Goal: Navigation & Orientation: Find specific page/section

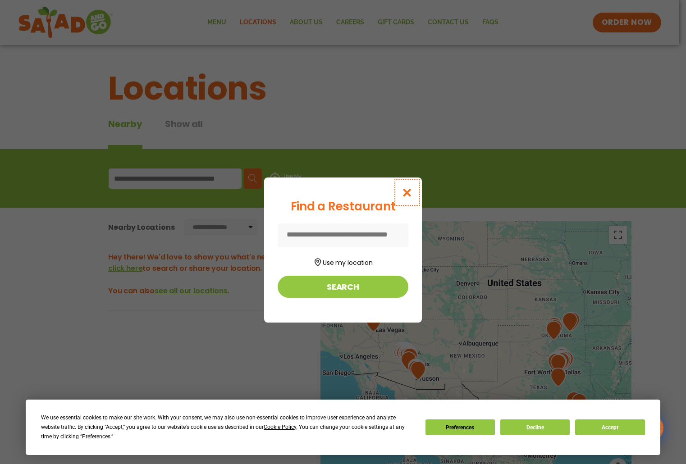
drag, startPoint x: 411, startPoint y: 188, endPoint x: 359, endPoint y: 204, distance: 54.6
click at [411, 188] on icon "Close modal" at bounding box center [406, 192] width 11 height 9
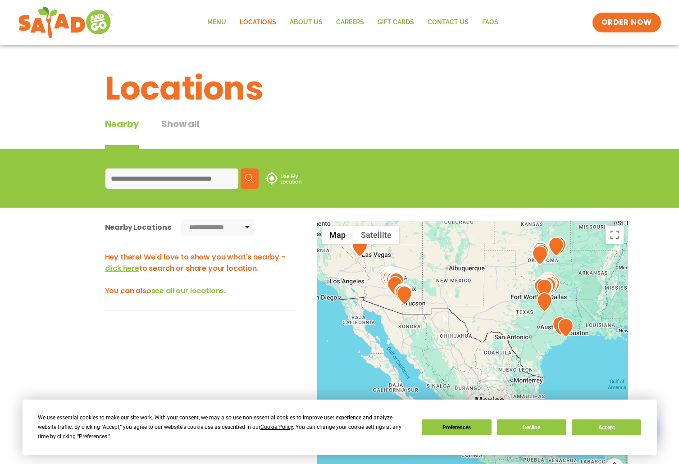
drag, startPoint x: 493, startPoint y: 350, endPoint x: 482, endPoint y: 273, distance: 78.8
click at [482, 273] on div at bounding box center [472, 370] width 311 height 298
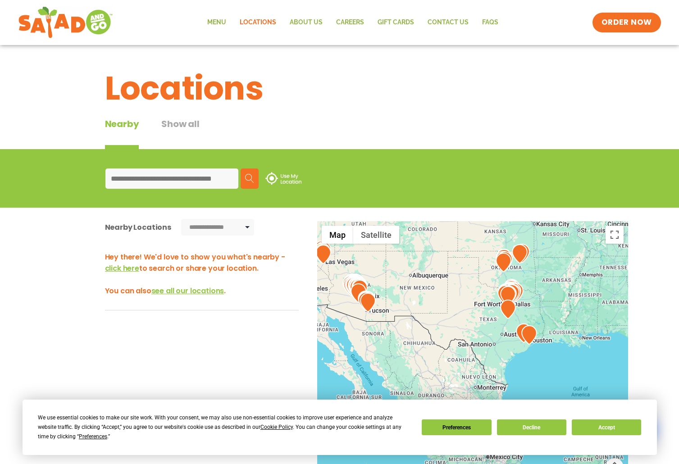
drag, startPoint x: 514, startPoint y: 341, endPoint x: 478, endPoint y: 350, distance: 37.4
click at [478, 350] on div at bounding box center [472, 370] width 311 height 298
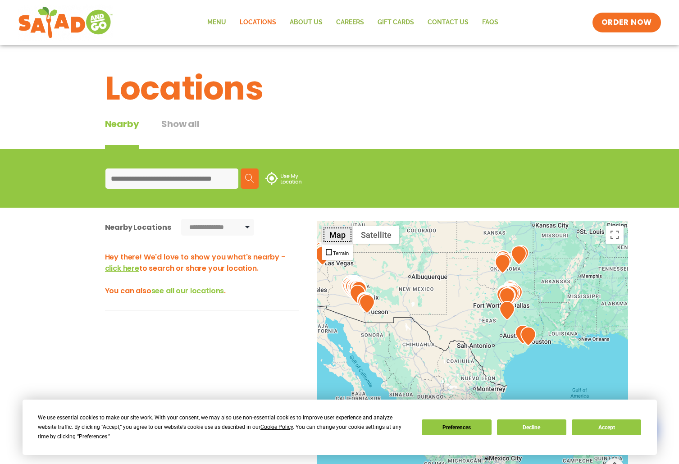
click at [341, 239] on button "Map" at bounding box center [338, 235] width 32 height 18
click at [614, 234] on button "Toggle fullscreen view" at bounding box center [614, 235] width 18 height 18
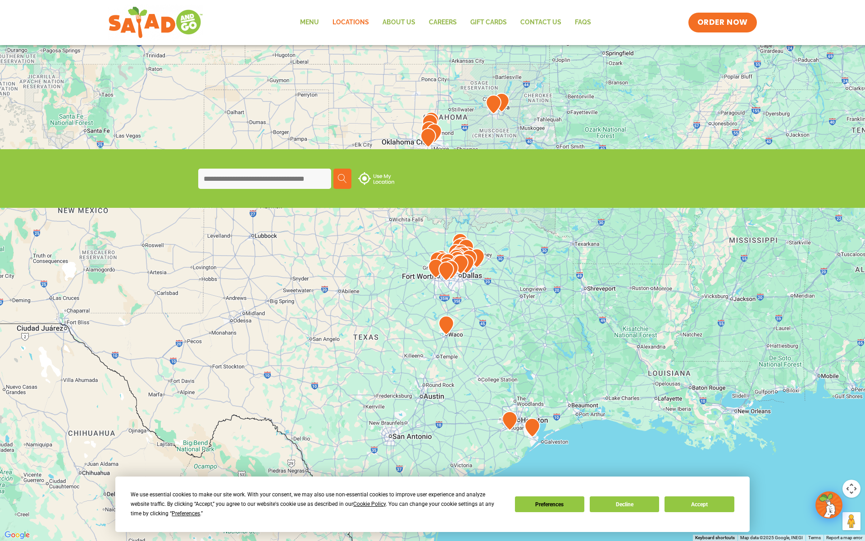
drag, startPoint x: 491, startPoint y: 265, endPoint x: 542, endPoint y: 220, distance: 67.7
click at [542, 220] on div at bounding box center [432, 270] width 865 height 541
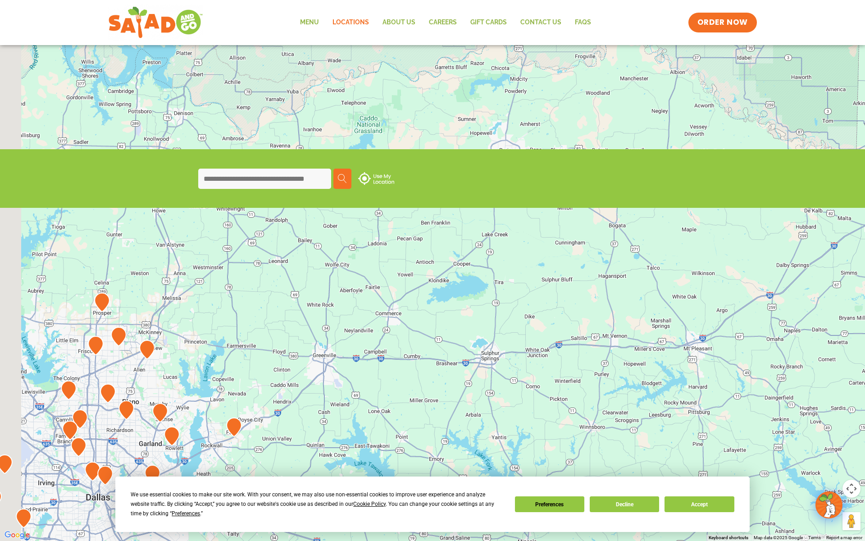
drag, startPoint x: 422, startPoint y: 310, endPoint x: 697, endPoint y: 169, distance: 309.4
click at [678, 173] on div at bounding box center [432, 270] width 865 height 541
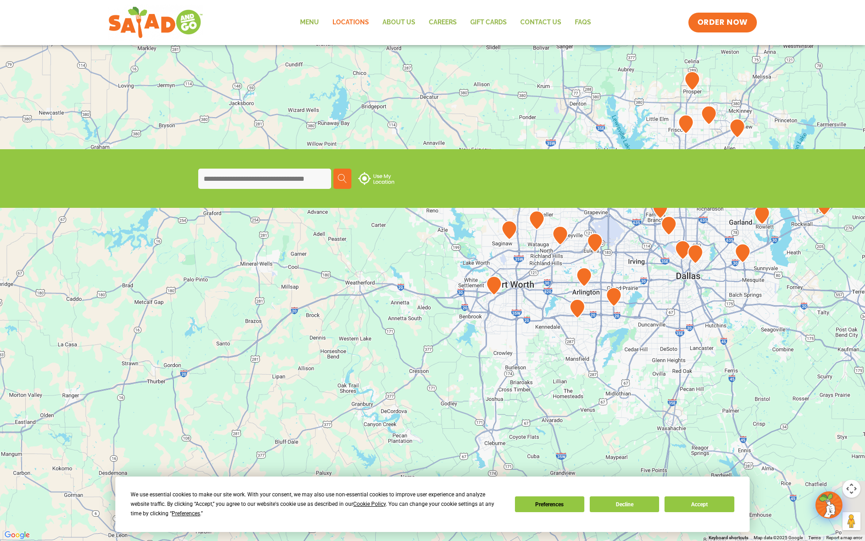
drag, startPoint x: 565, startPoint y: 286, endPoint x: 502, endPoint y: 264, distance: 67.0
click at [502, 264] on div at bounding box center [432, 270] width 865 height 541
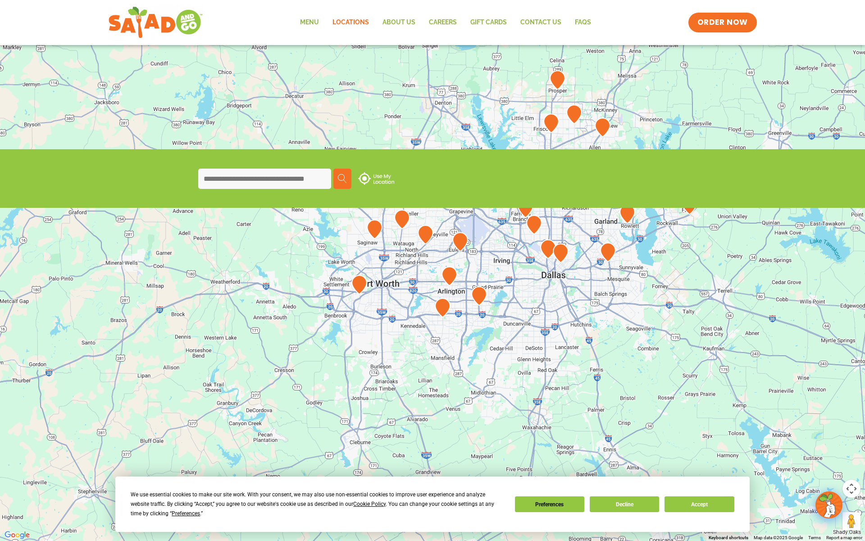
drag, startPoint x: 596, startPoint y: 267, endPoint x: 476, endPoint y: 278, distance: 121.2
click at [477, 278] on div at bounding box center [432, 270] width 865 height 541
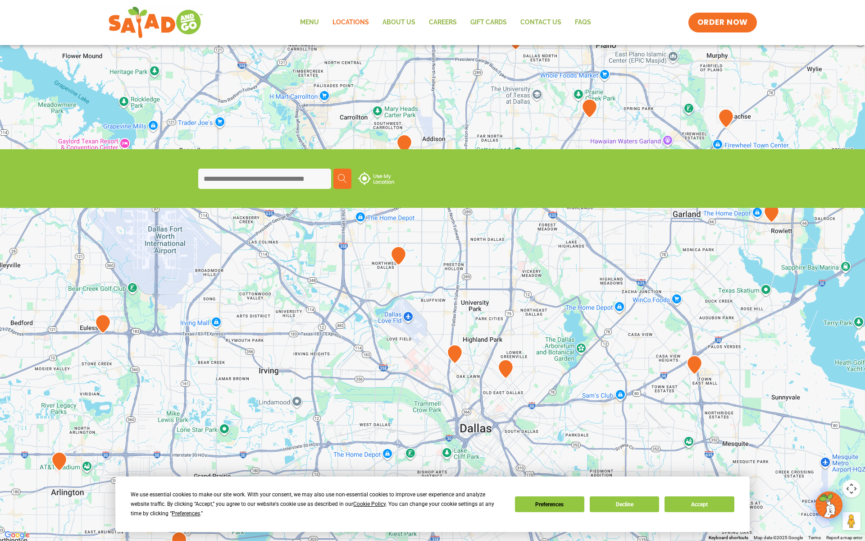
drag, startPoint x: 445, startPoint y: 194, endPoint x: 523, endPoint y: 209, distance: 79.3
click at [523, 209] on div at bounding box center [432, 270] width 865 height 541
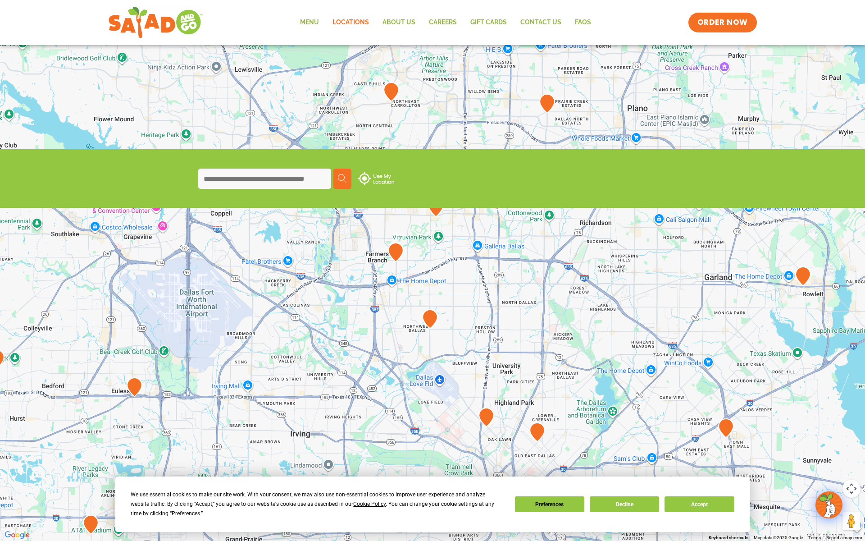
drag, startPoint x: 427, startPoint y: 173, endPoint x: 454, endPoint y: 242, distance: 74.6
click at [454, 242] on div at bounding box center [432, 270] width 865 height 541
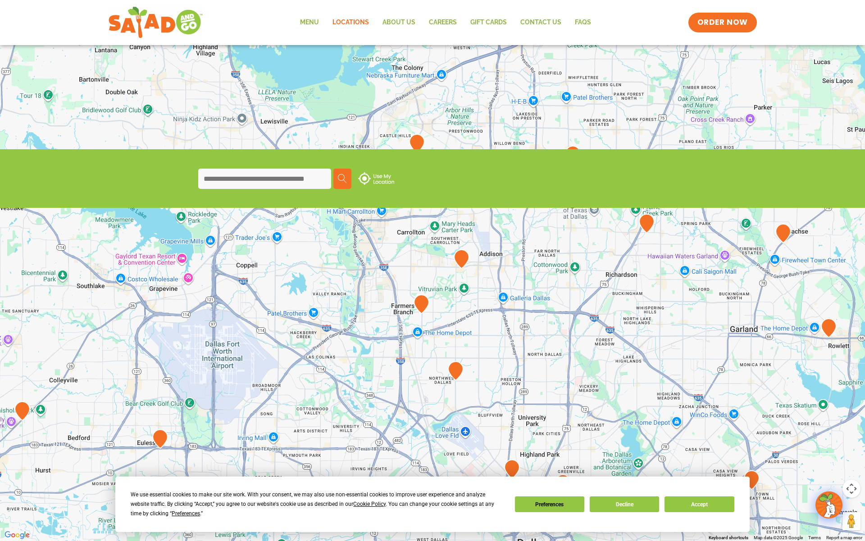
drag, startPoint x: 550, startPoint y: 220, endPoint x: 561, endPoint y: 236, distance: 20.1
click at [561, 236] on div at bounding box center [432, 270] width 865 height 541
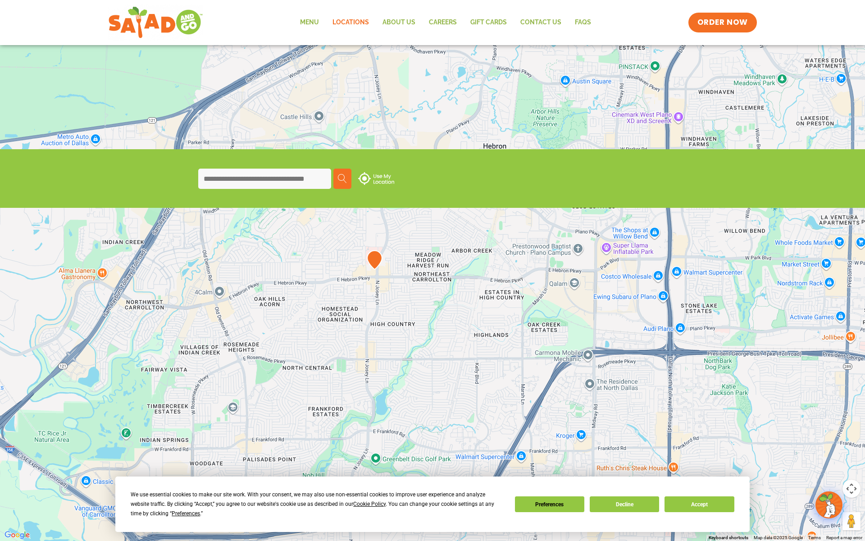
drag, startPoint x: 634, startPoint y: 165, endPoint x: 604, endPoint y: 312, distance: 149.9
click at [604, 312] on div at bounding box center [432, 270] width 865 height 541
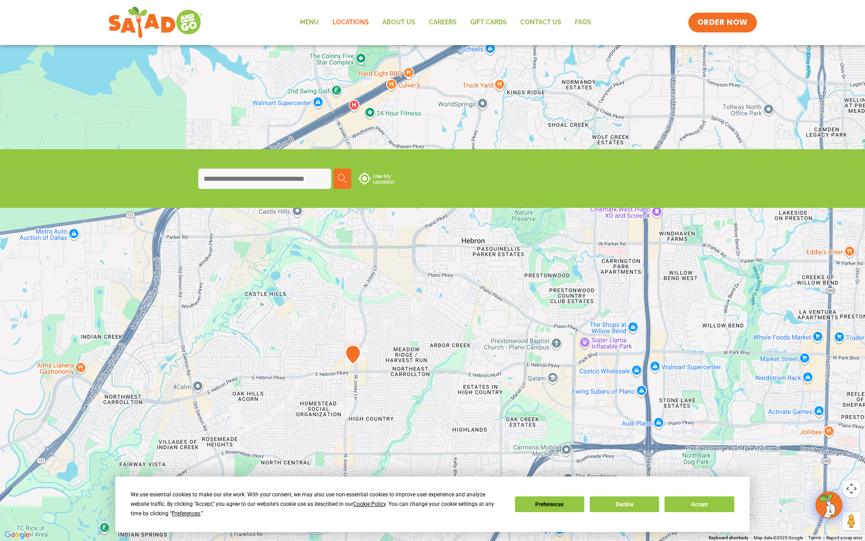
drag, startPoint x: 646, startPoint y: 152, endPoint x: 625, endPoint y: 249, distance: 99.6
click at [625, 249] on div at bounding box center [432, 270] width 865 height 541
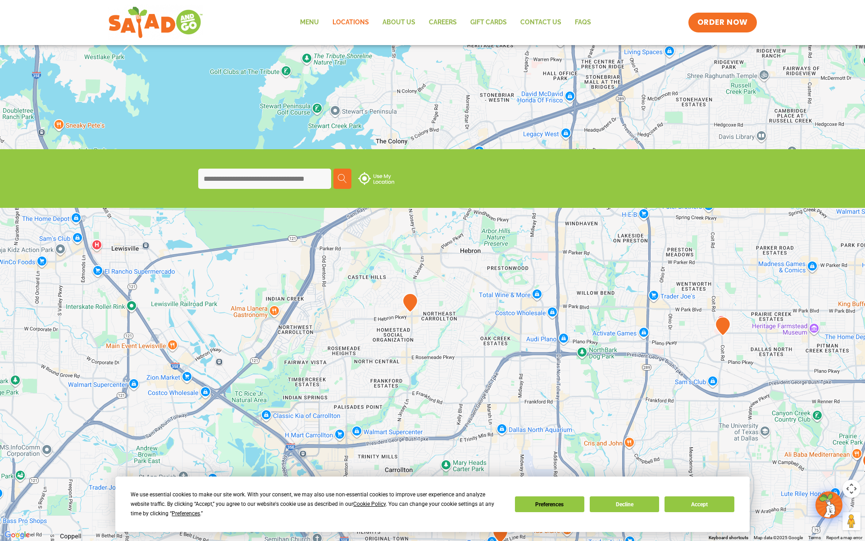
drag, startPoint x: 783, startPoint y: 341, endPoint x: 748, endPoint y: 330, distance: 36.8
click at [678, 330] on div at bounding box center [432, 270] width 865 height 541
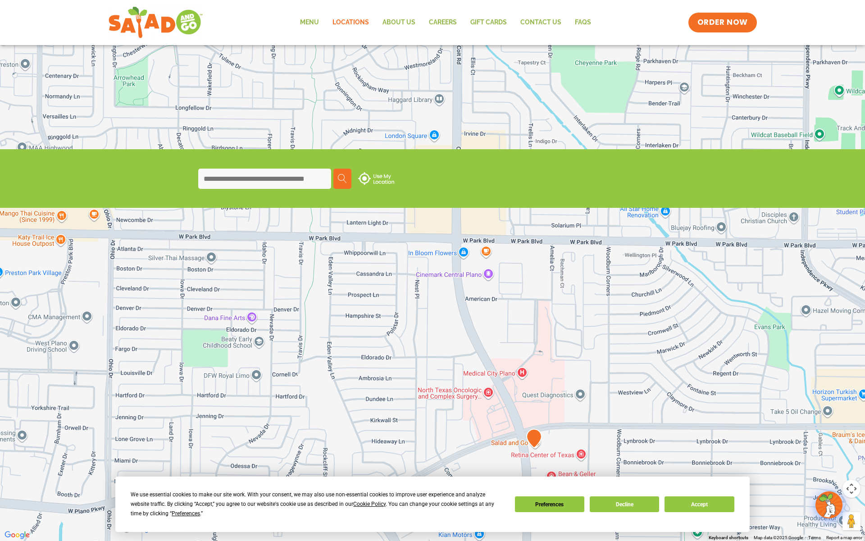
drag, startPoint x: 567, startPoint y: 199, endPoint x: 603, endPoint y: 278, distance: 87.7
click at [603, 278] on div at bounding box center [432, 270] width 865 height 541
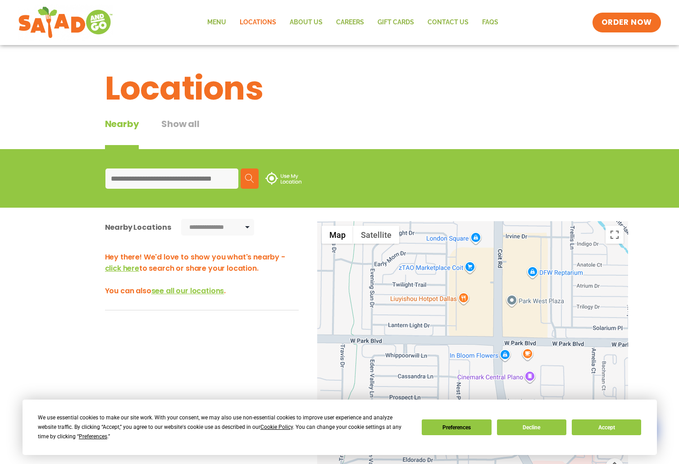
click at [218, 184] on input at bounding box center [171, 178] width 133 height 20
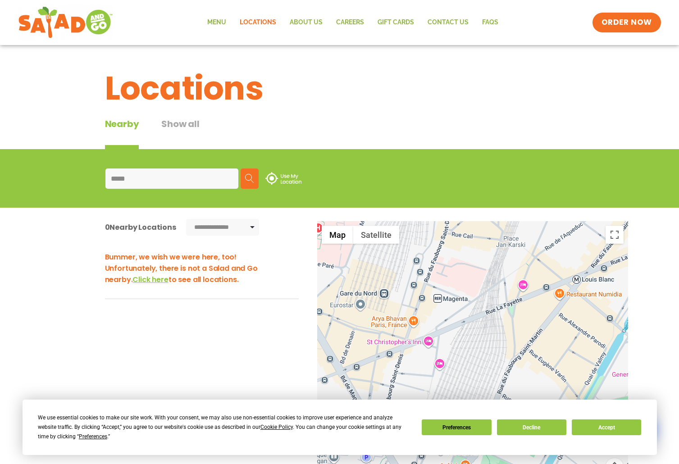
type input "*****"
click at [132, 279] on span "Click here" at bounding box center [150, 279] width 36 height 10
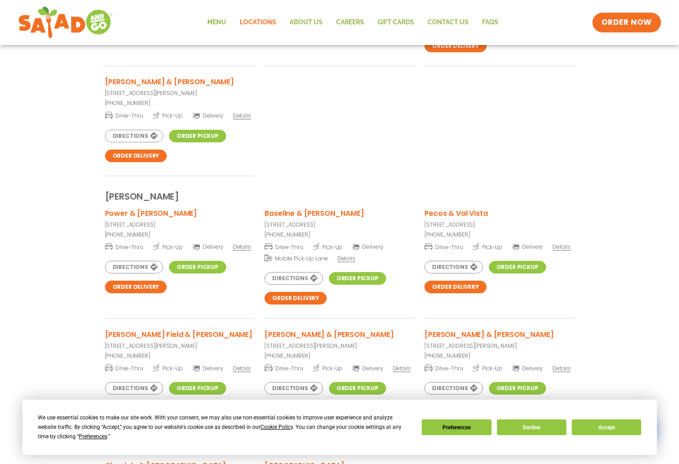
scroll to position [586, 0]
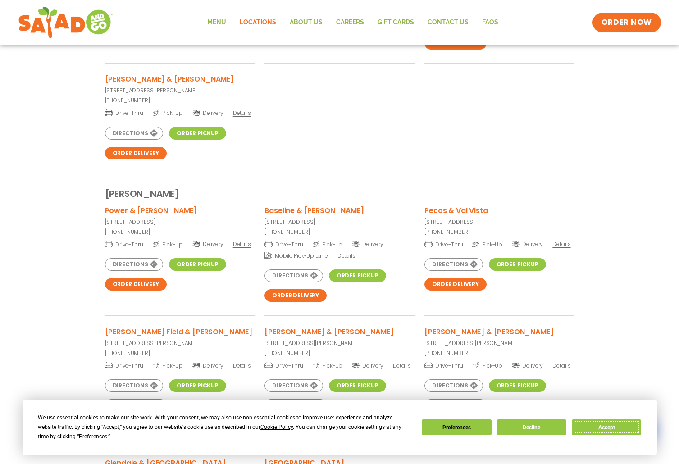
click at [600, 430] on button "Accept" at bounding box center [606, 427] width 69 height 16
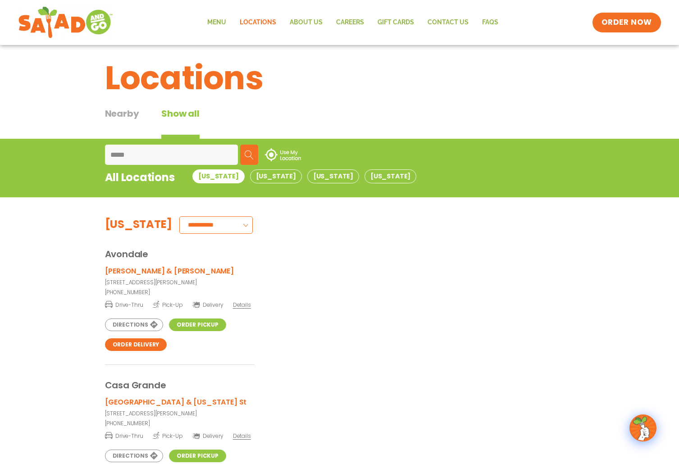
scroll to position [0, 0]
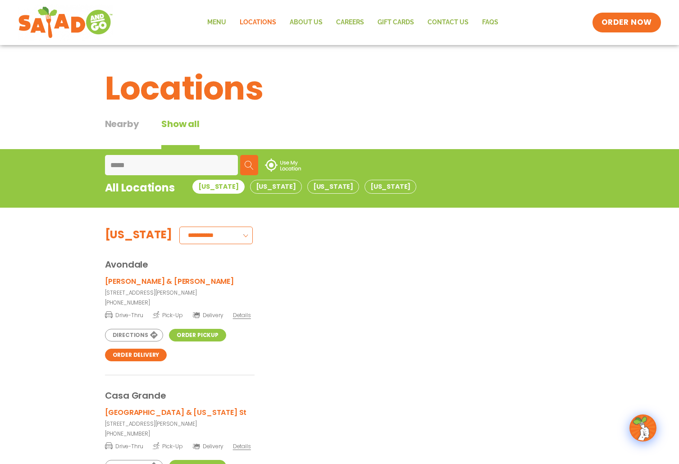
click at [180, 170] on input "*****" at bounding box center [171, 165] width 133 height 20
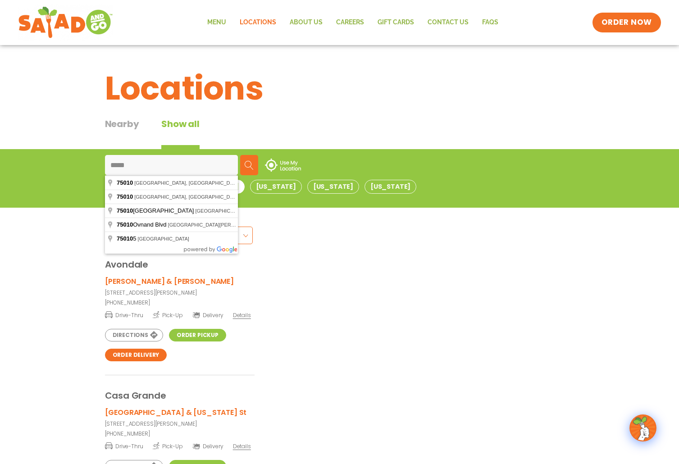
drag, startPoint x: 164, startPoint y: 168, endPoint x: 91, endPoint y: 170, distance: 73.5
click at [91, 170] on div "***** Search Use My Location All Locations Arizona Nevada Oklahoma Texas" at bounding box center [339, 178] width 679 height 59
type input "*"
type input "***"
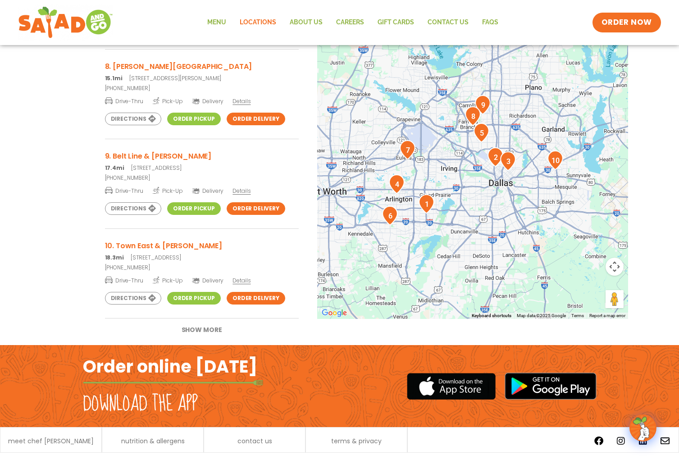
scroll to position [219, 0]
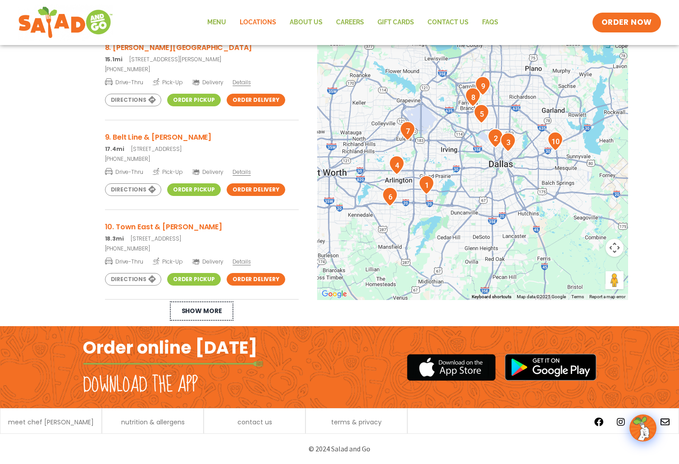
click at [197, 311] on button "Show More" at bounding box center [202, 311] width 68 height 23
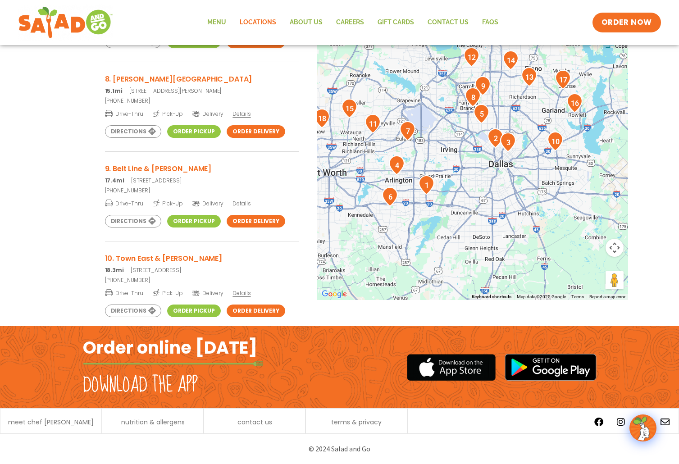
scroll to position [766, 0]
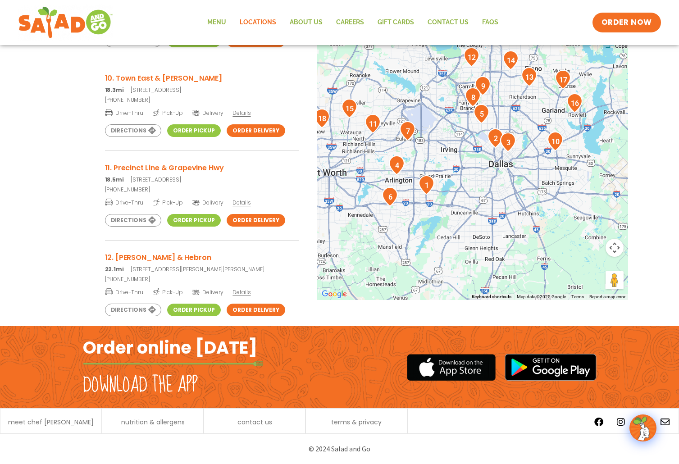
click at [223, 267] on p "22.1mi 4213 North Josey Lane, Carrollton, TX" at bounding box center [202, 269] width 194 height 8
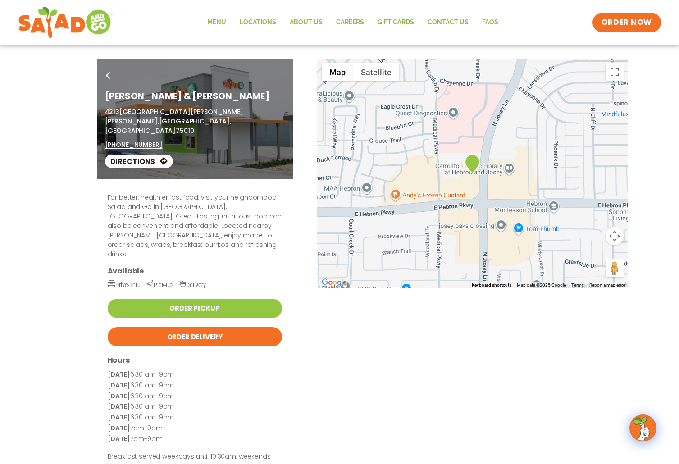
drag, startPoint x: 615, startPoint y: 69, endPoint x: 614, endPoint y: 78, distance: 9.1
click at [615, 70] on div "Go Back [PERSON_NAME] & Hebron [STREET_ADDRESS][PERSON_NAME][PERSON_NAME] (214)…" at bounding box center [339, 119] width 679 height 121
click at [612, 72] on div "Go Back [PERSON_NAME] & Hebron [STREET_ADDRESS][PERSON_NAME][PERSON_NAME] (214)…" at bounding box center [339, 119] width 679 height 121
click at [527, 201] on div "For better, healthier fast food, visit your neighborhood Salad and Go in [GEOGR…" at bounding box center [339, 331] width 491 height 304
